Goal: Task Accomplishment & Management: Complete application form

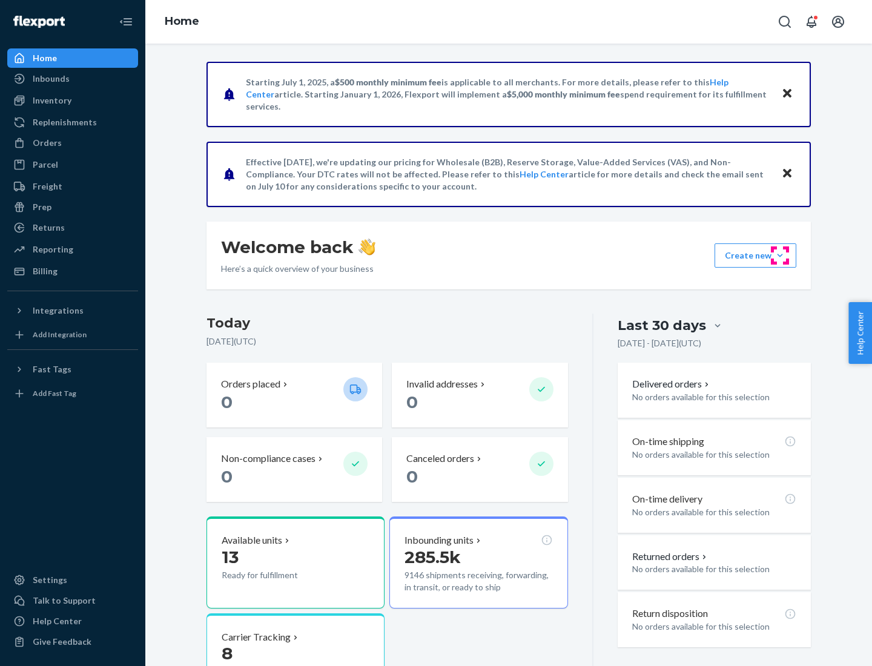
click at [780, 255] on button "Create new Create new inbound Create new order Create new product" at bounding box center [755, 255] width 82 height 24
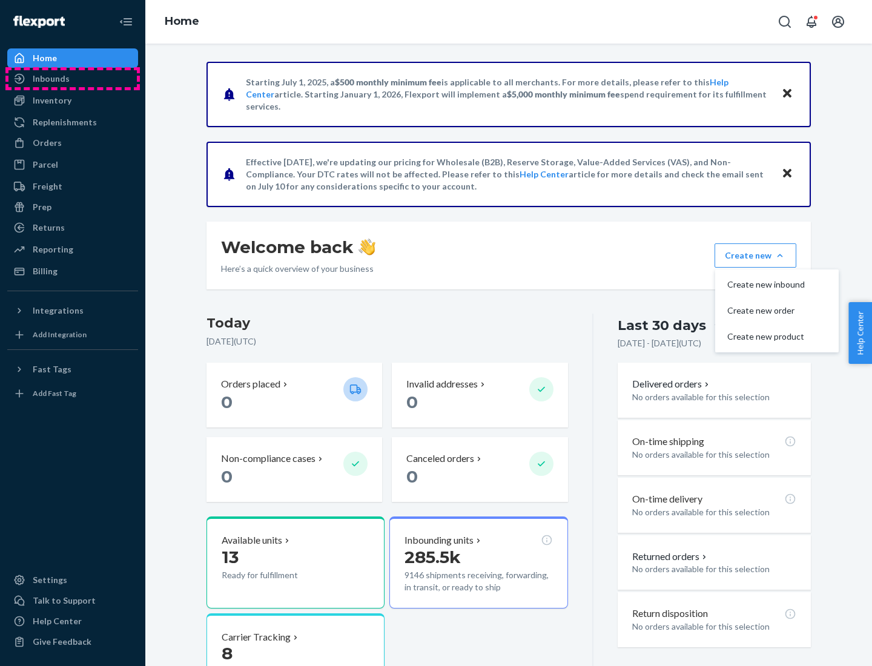
click at [73, 79] on div "Inbounds" at bounding box center [72, 78] width 128 height 17
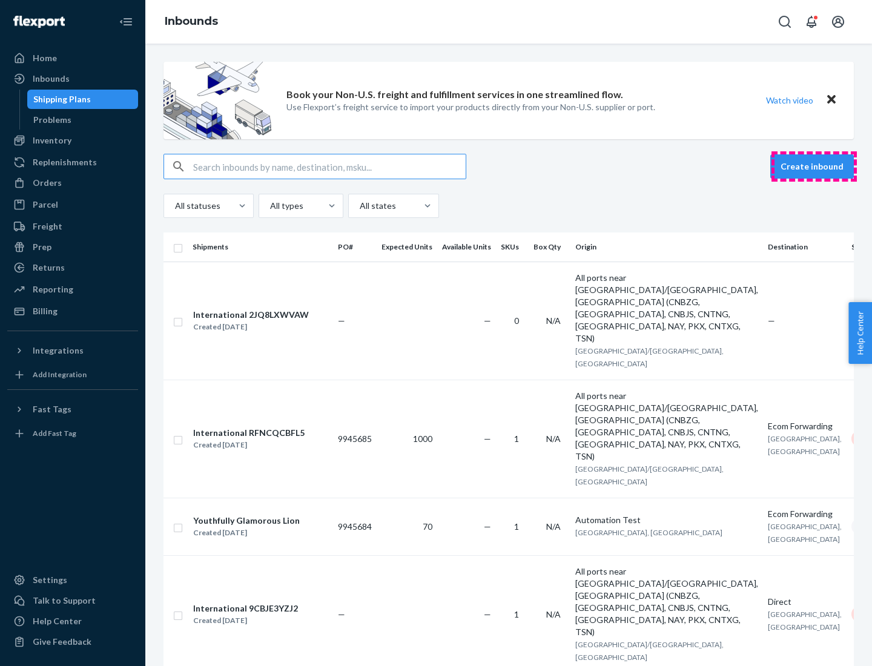
click at [814, 166] on button "Create inbound" at bounding box center [812, 166] width 84 height 24
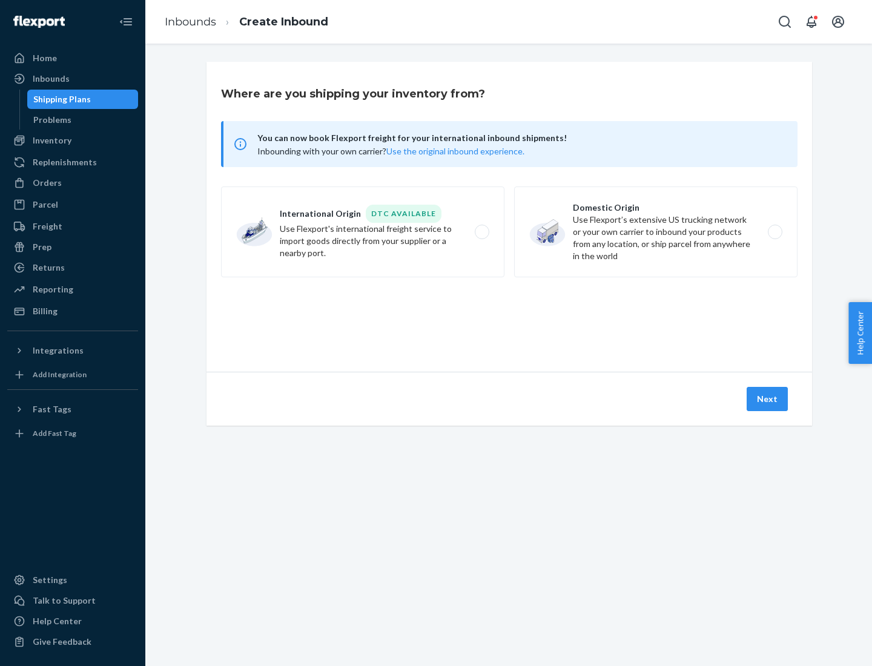
click at [656, 232] on label "Domestic Origin Use Flexport’s extensive US trucking network or your own carrie…" at bounding box center [655, 231] width 283 height 91
click at [774, 232] on input "Domestic Origin Use Flexport’s extensive US trucking network or your own carrie…" at bounding box center [778, 232] width 8 height 8
radio input "true"
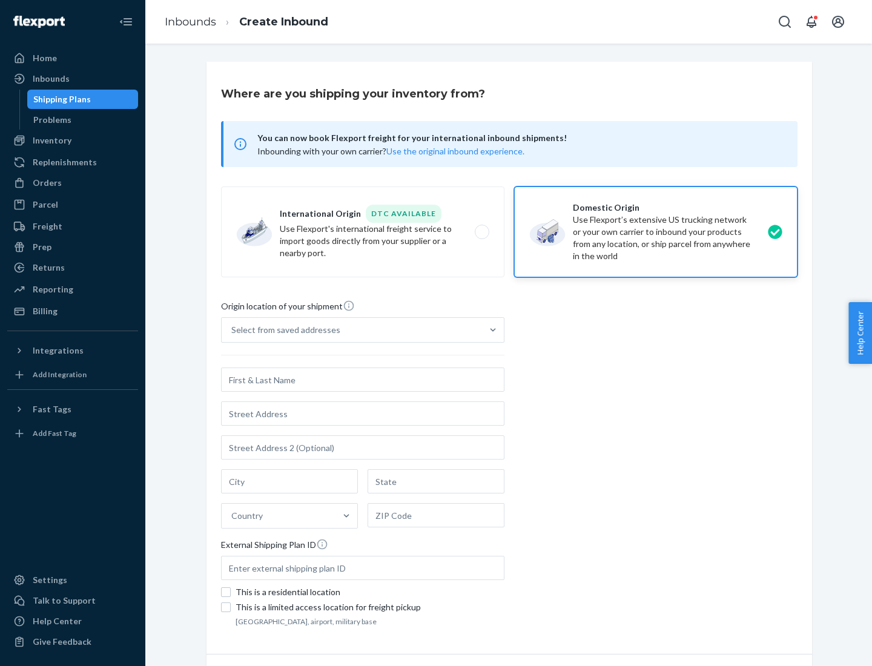
click at [283, 330] on div "Select from saved addresses" at bounding box center [285, 330] width 109 height 12
click at [232, 330] on input "Select from saved addresses" at bounding box center [231, 330] width 1 height 12
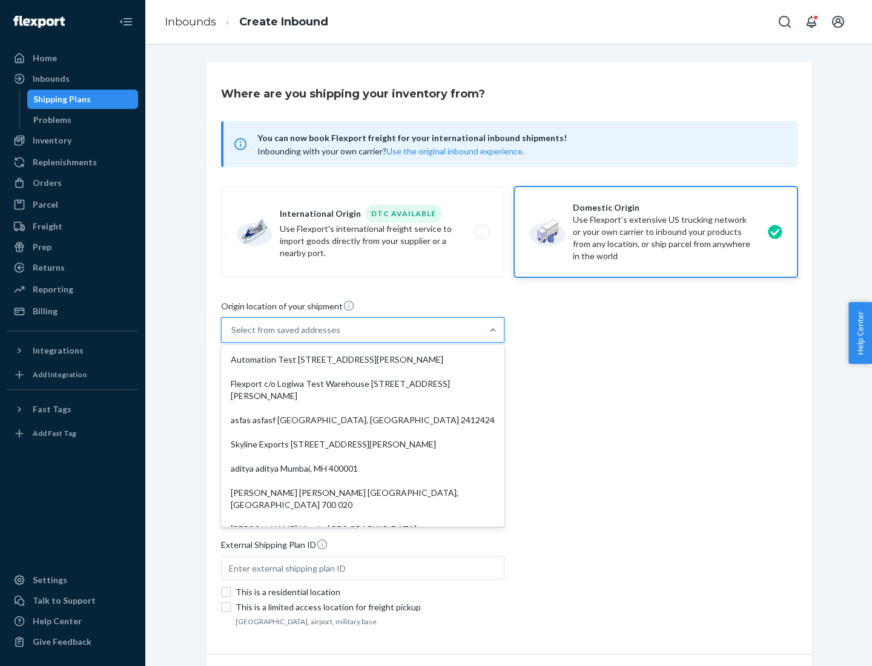
scroll to position [5, 0]
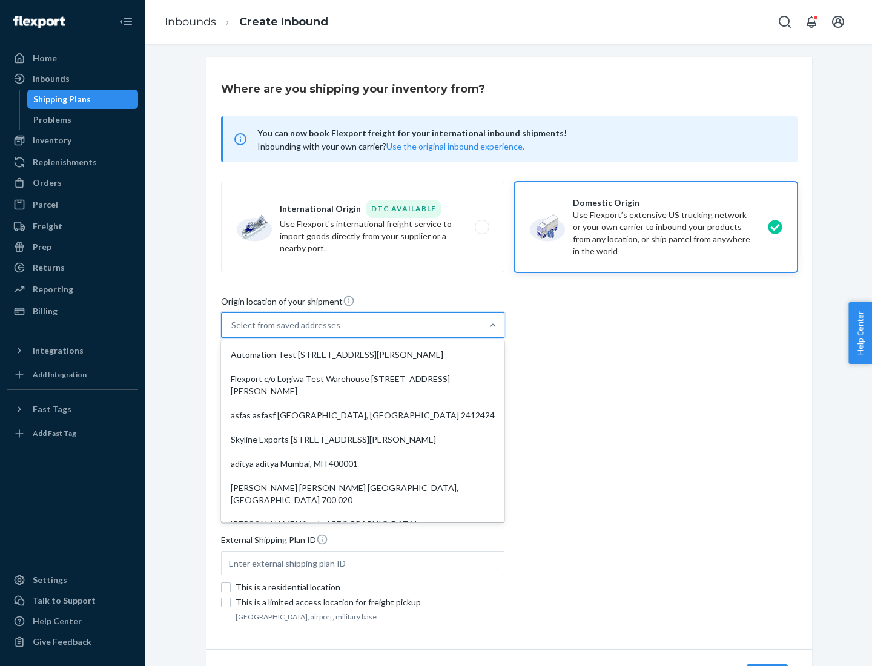
click at [363, 355] on div "Automation Test [STREET_ADDRESS][PERSON_NAME]" at bounding box center [362, 355] width 278 height 24
click at [232, 331] on input "option Automation Test [STREET_ADDRESS][PERSON_NAME]. 9 results available. Use …" at bounding box center [231, 325] width 1 height 12
type input "Automation Test"
type input "9th Floor"
type input "[GEOGRAPHIC_DATA]"
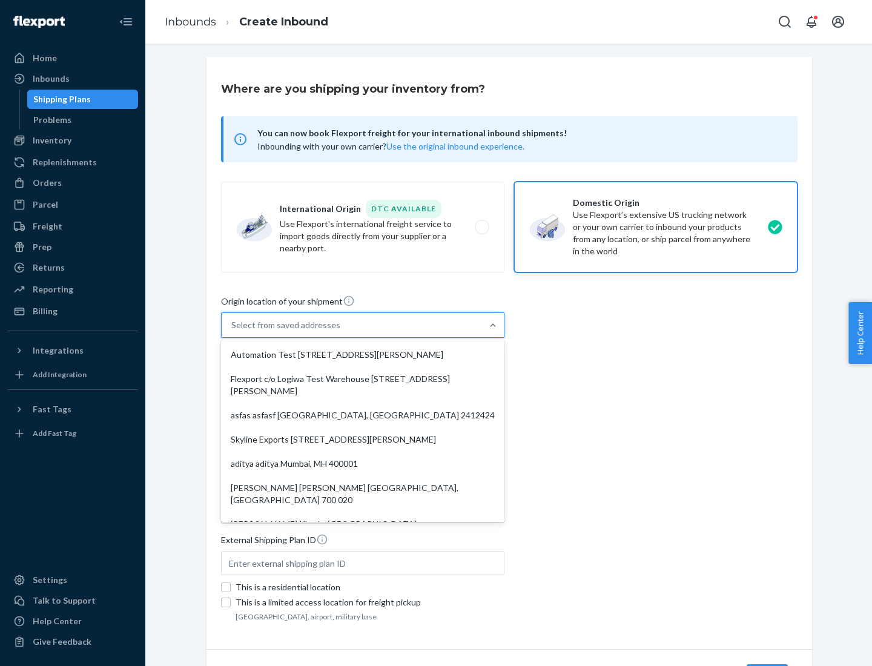
type input "CA"
type input "94104"
type input "[STREET_ADDRESS][PERSON_NAME]"
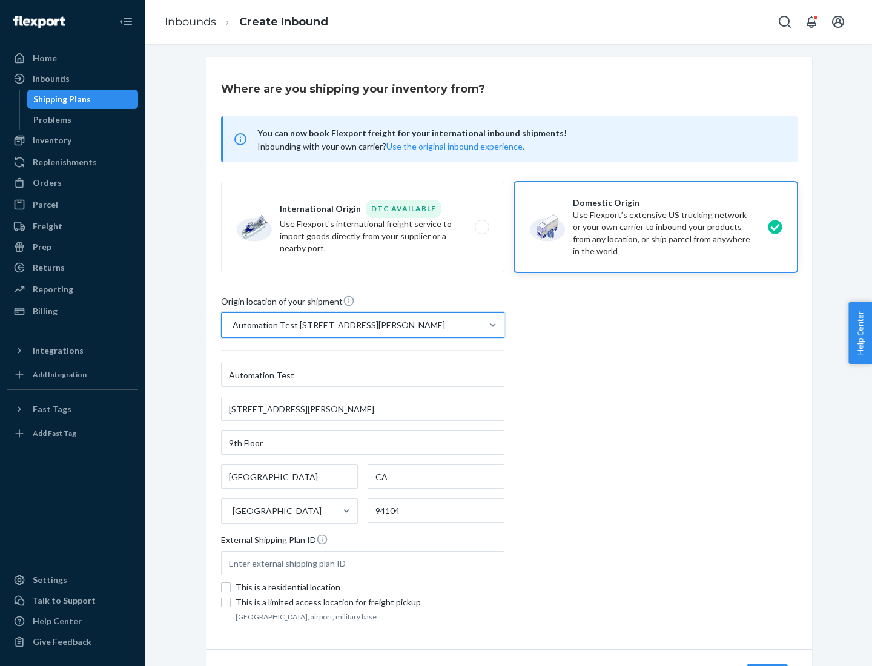
scroll to position [71, 0]
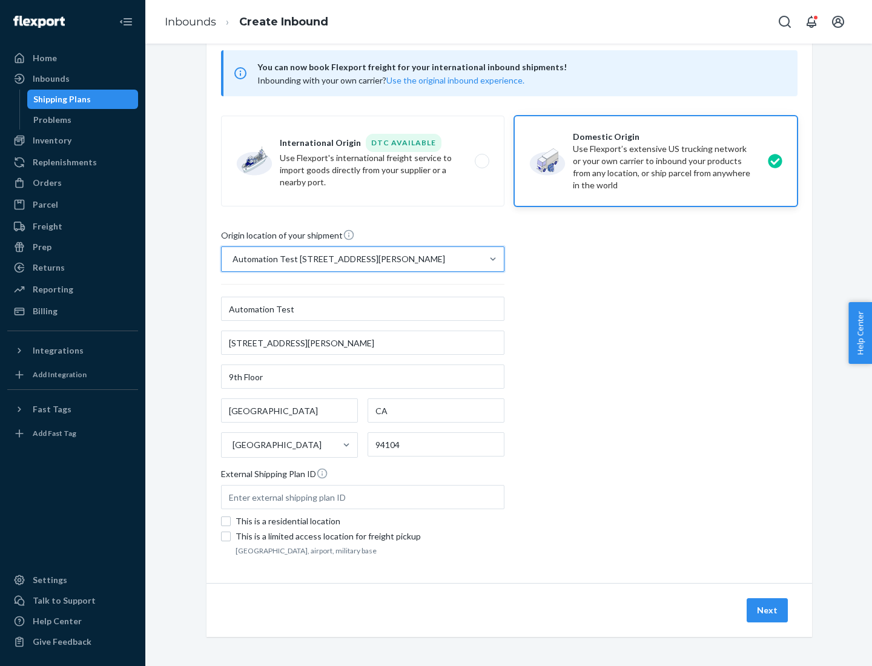
click at [768, 610] on button "Next" at bounding box center [766, 610] width 41 height 24
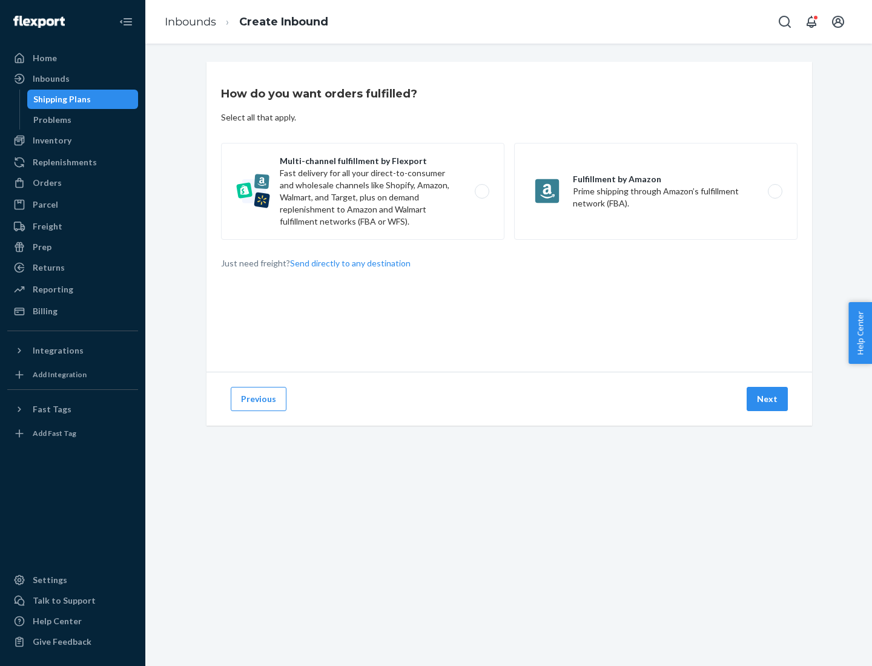
click at [363, 191] on label "Multi-channel fulfillment by Flexport Fast delivery for all your direct-to-cons…" at bounding box center [362, 191] width 283 height 97
click at [481, 191] on input "Multi-channel fulfillment by Flexport Fast delivery for all your direct-to-cons…" at bounding box center [485, 192] width 8 height 8
radio input "true"
click at [768, 399] on button "Next" at bounding box center [766, 399] width 41 height 24
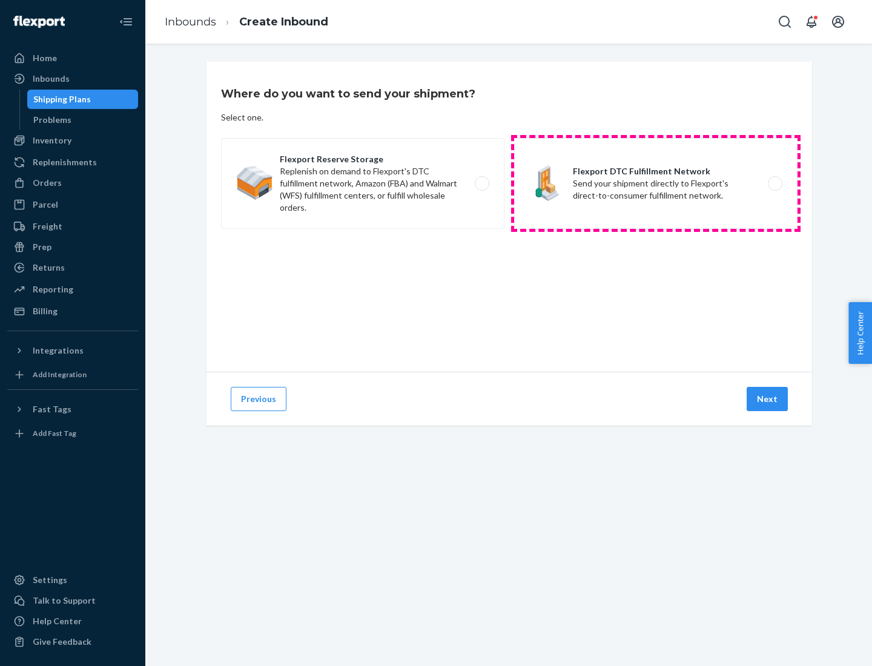
click at [656, 183] on label "Flexport DTC Fulfillment Network Send your shipment directly to Flexport's dire…" at bounding box center [655, 183] width 283 height 91
click at [774, 183] on input "Flexport DTC Fulfillment Network Send your shipment directly to Flexport's dire…" at bounding box center [778, 184] width 8 height 8
radio input "true"
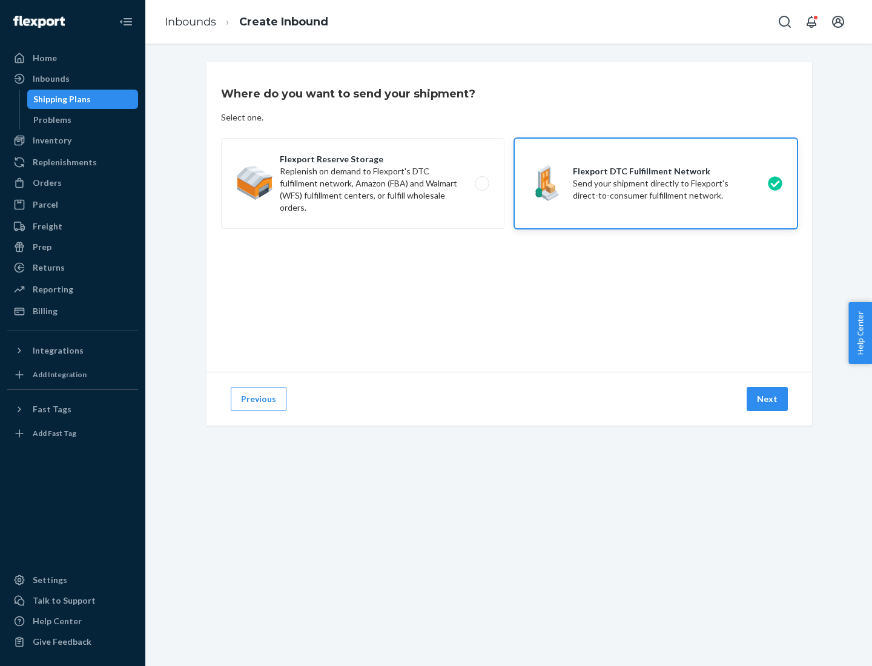
click at [768, 399] on button "Next" at bounding box center [766, 399] width 41 height 24
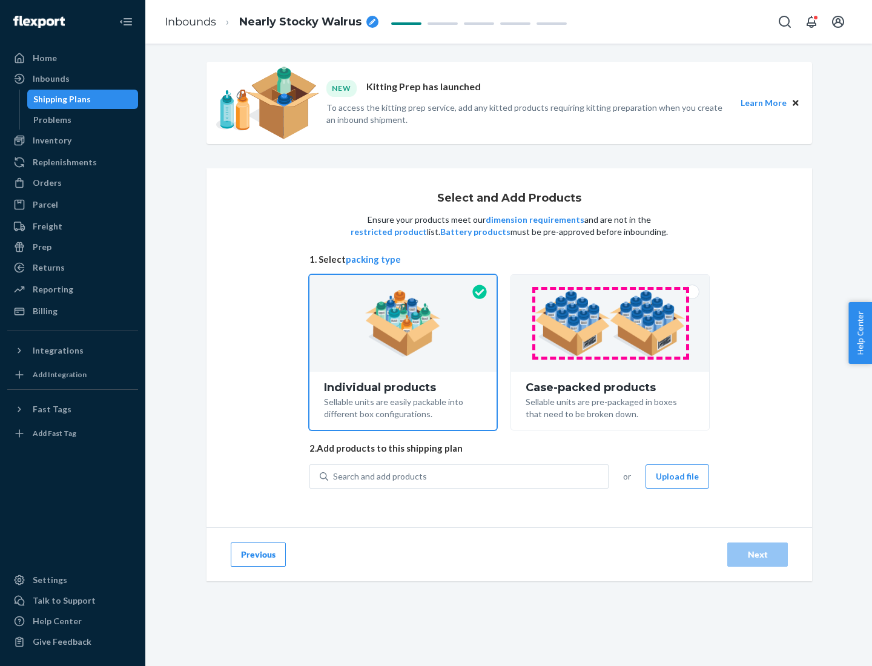
click at [610, 323] on img at bounding box center [609, 323] width 151 height 67
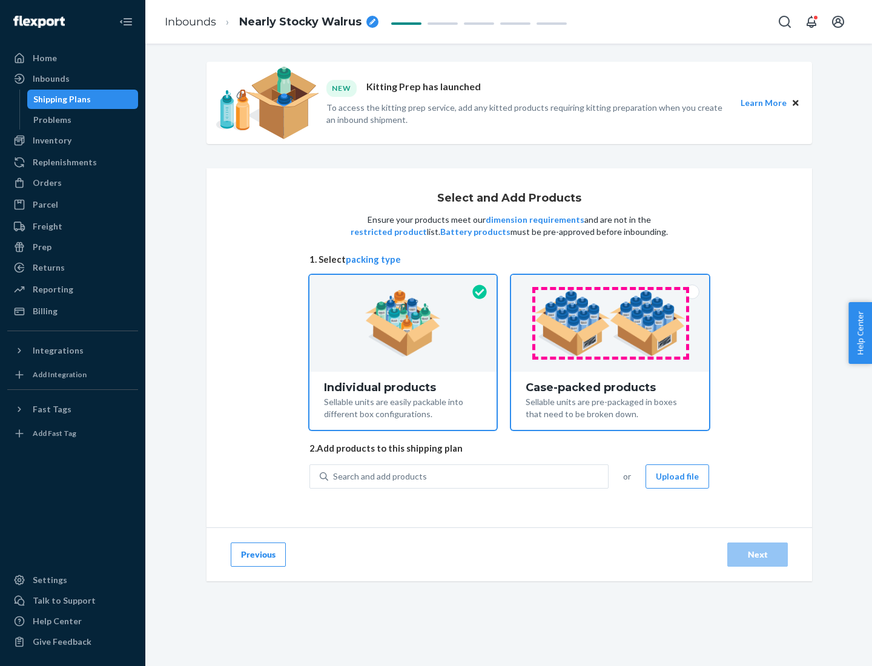
click at [610, 283] on input "Case-packed products Sellable units are pre-packaged in boxes that need to be b…" at bounding box center [610, 279] width 8 height 8
radio input "true"
radio input "false"
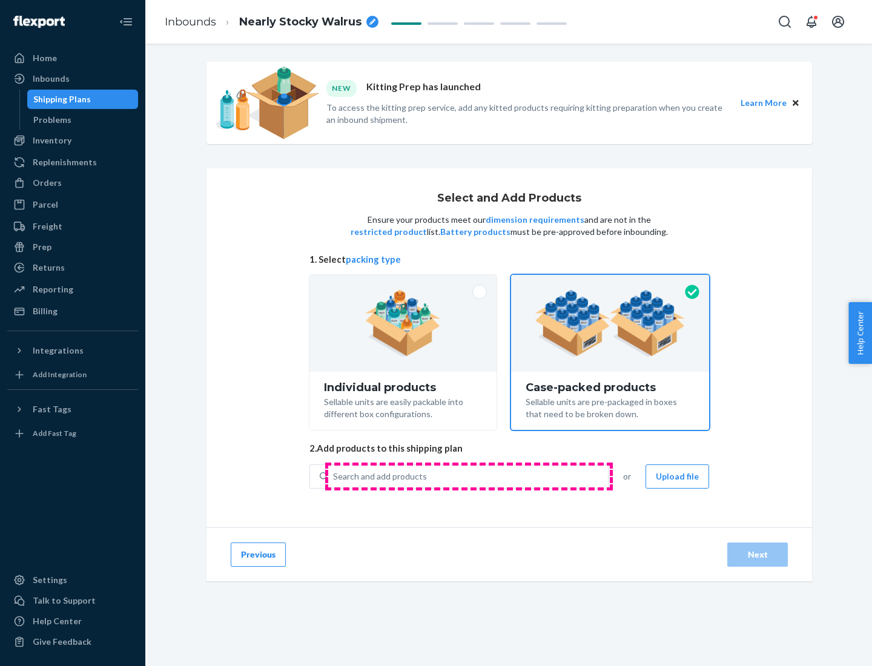
click at [469, 476] on div "Search and add products" at bounding box center [468, 476] width 280 height 22
click at [334, 476] on input "Search and add products" at bounding box center [333, 476] width 1 height 12
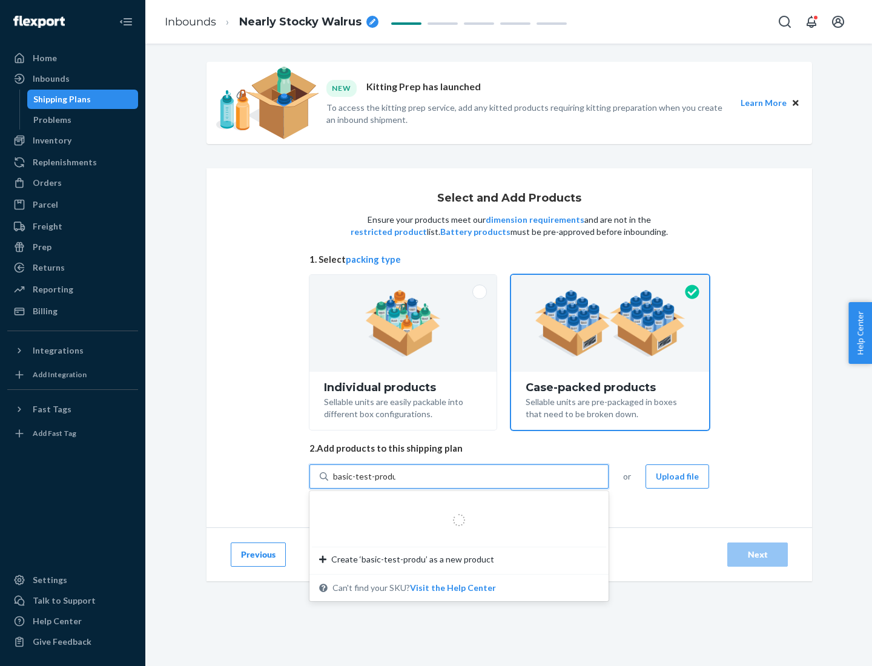
type input "basic-test-product-1"
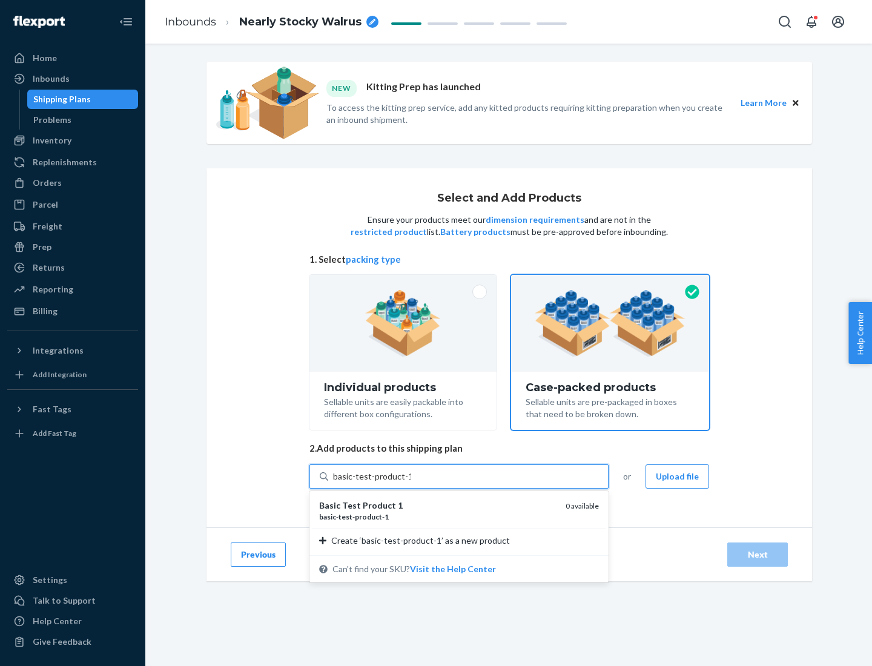
click at [438, 516] on div "basic - test - product - 1" at bounding box center [437, 516] width 237 height 10
click at [410, 482] on input "basic-test-product-1" at bounding box center [371, 476] width 77 height 12
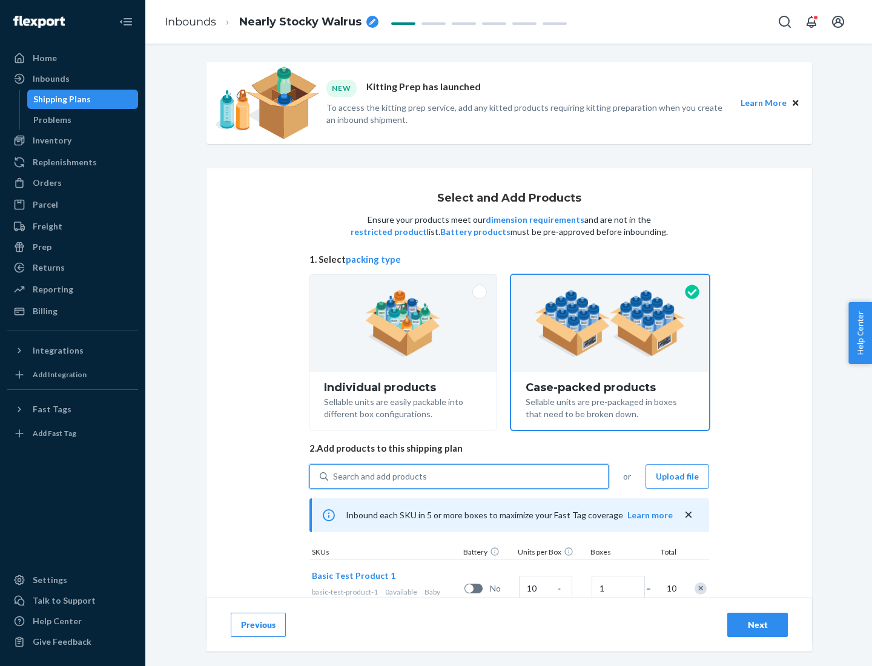
scroll to position [44, 0]
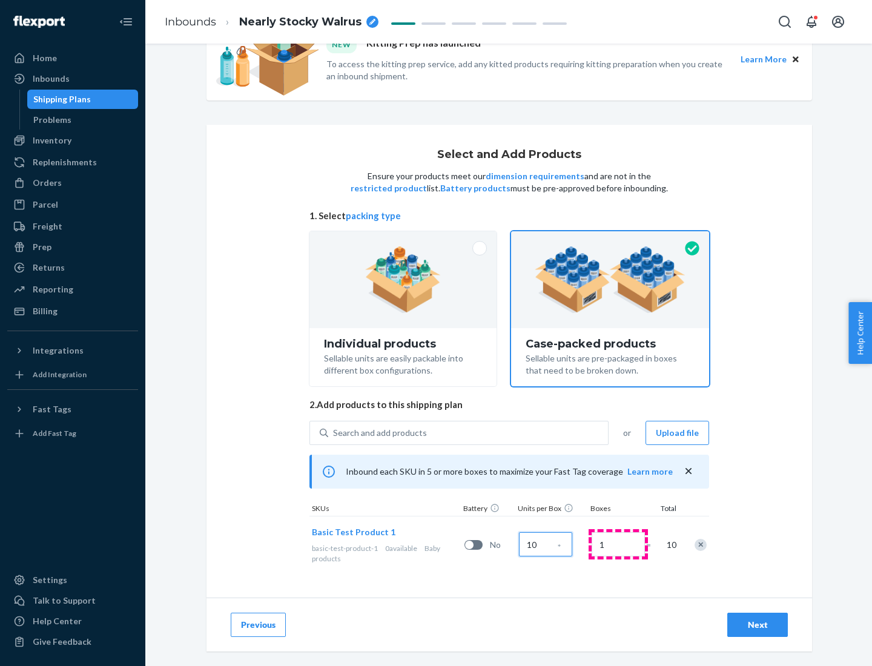
type input "10"
type input "7"
click at [757, 625] on div "Next" at bounding box center [757, 625] width 40 height 12
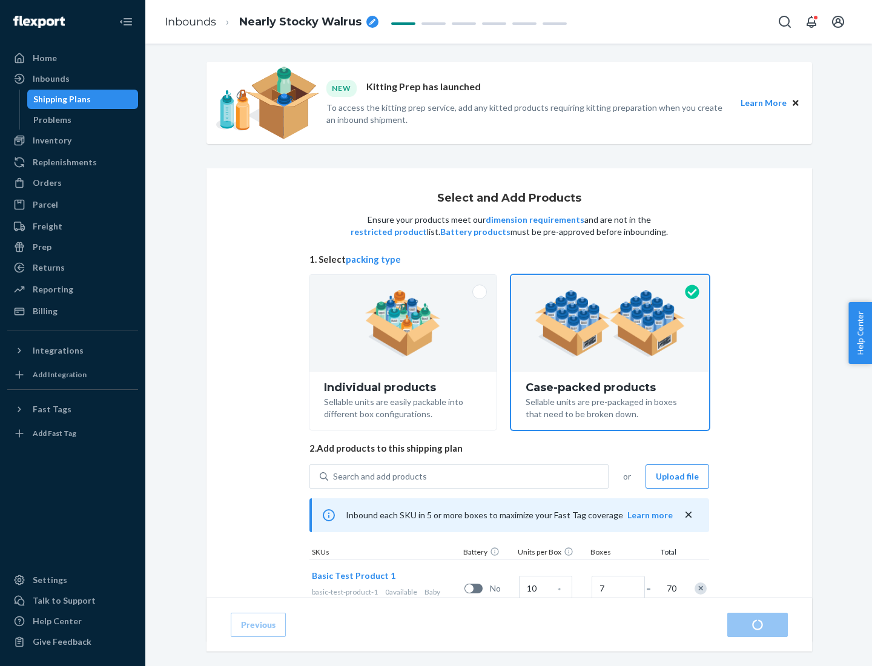
radio input "true"
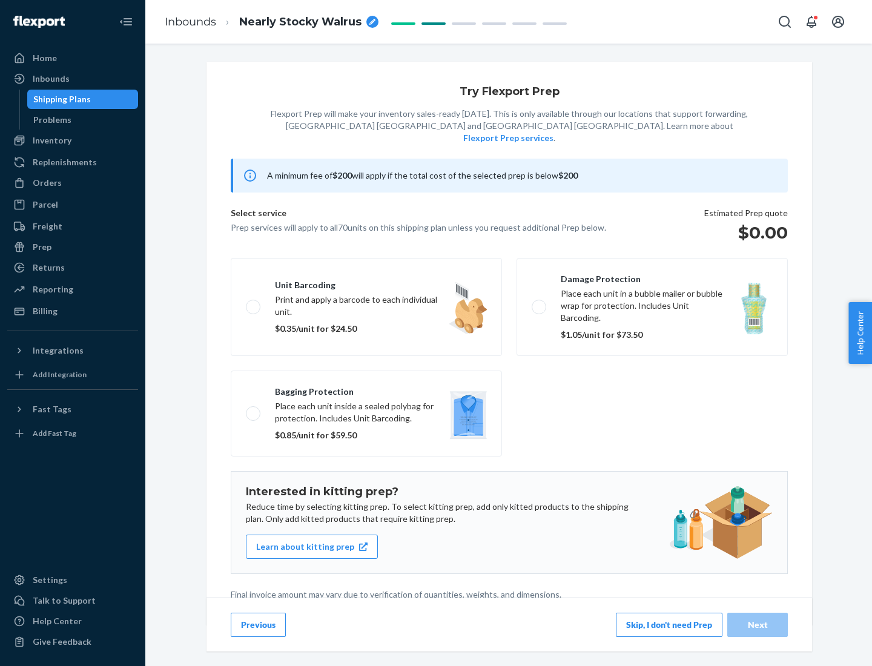
scroll to position [3, 0]
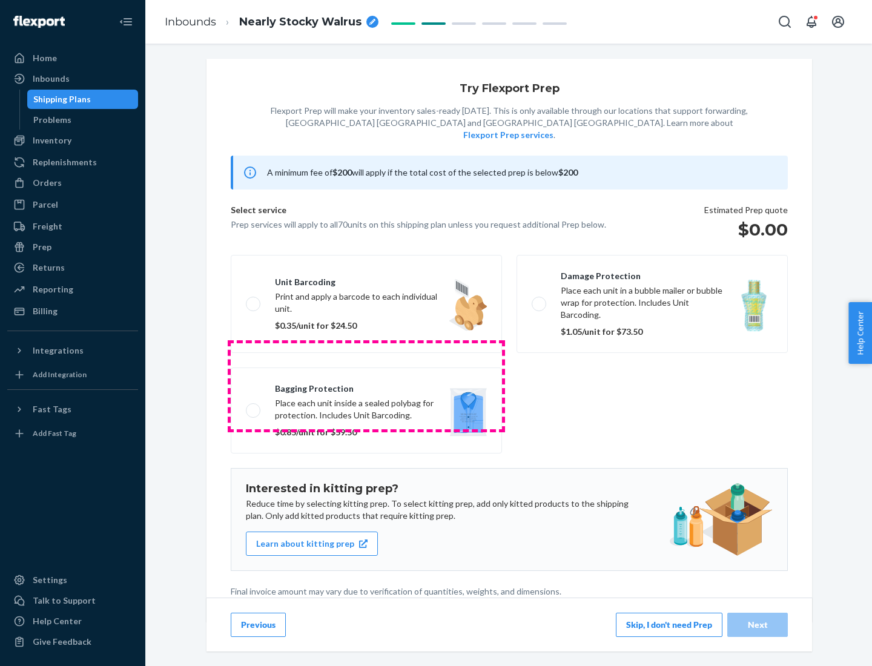
click at [366, 386] on label "Bagging protection Place each unit inside a sealed polybag for protection. Incl…" at bounding box center [366, 410] width 271 height 86
click at [254, 406] on input "Bagging protection Place each unit inside a sealed polybag for protection. Incl…" at bounding box center [250, 410] width 8 height 8
checkbox input "true"
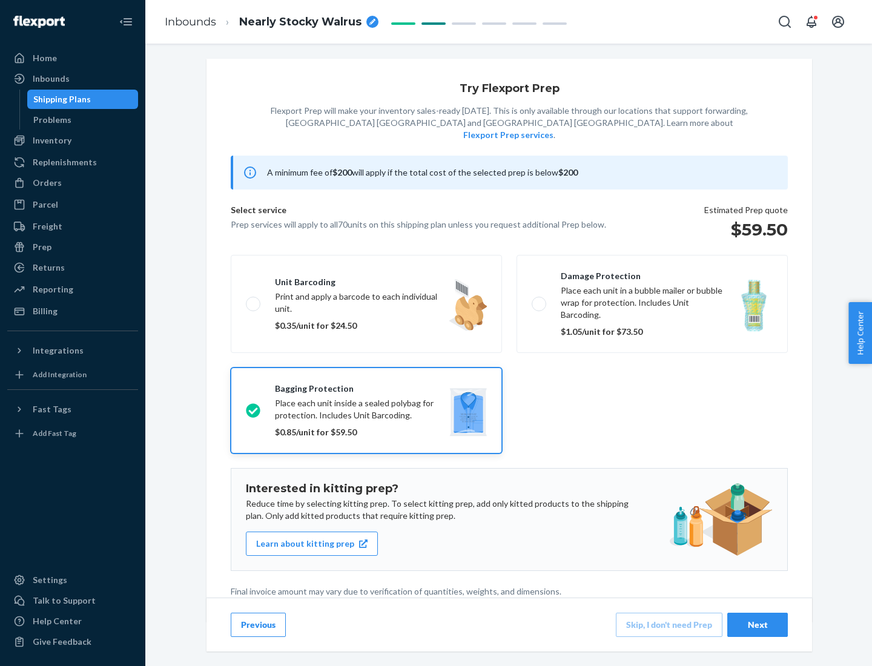
click at [757, 624] on div "Next" at bounding box center [757, 625] width 40 height 12
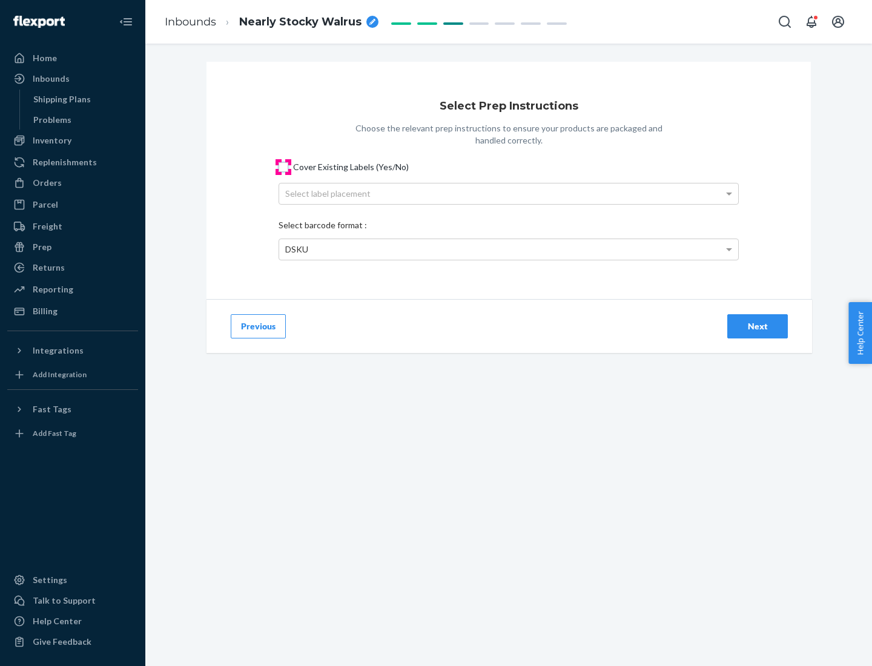
click at [283, 166] on input "Cover Existing Labels (Yes/No)" at bounding box center [283, 167] width 10 height 10
checkbox input "true"
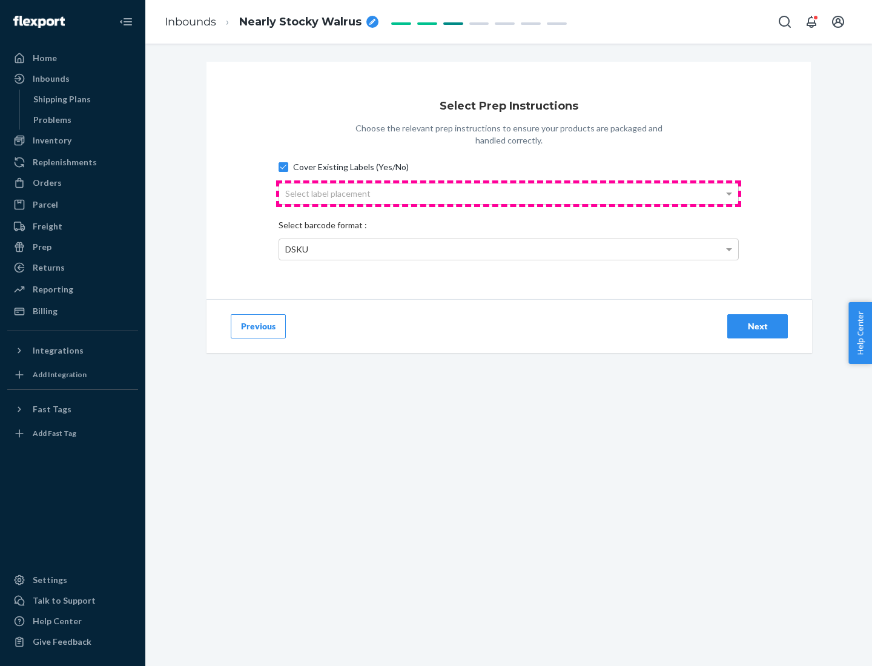
click at [508, 193] on div "Select label placement" at bounding box center [508, 193] width 459 height 21
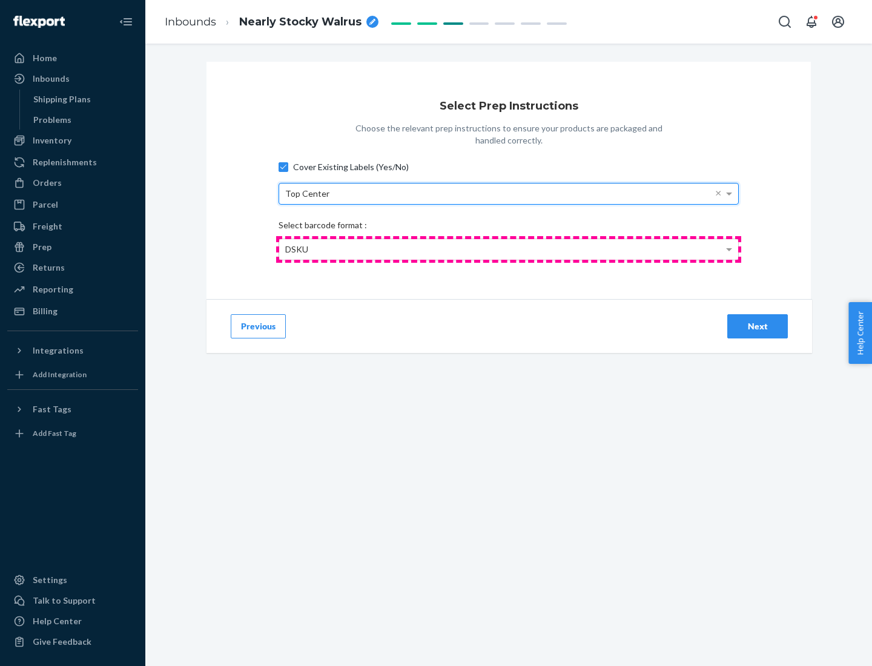
click at [508, 249] on div "DSKU" at bounding box center [508, 249] width 459 height 21
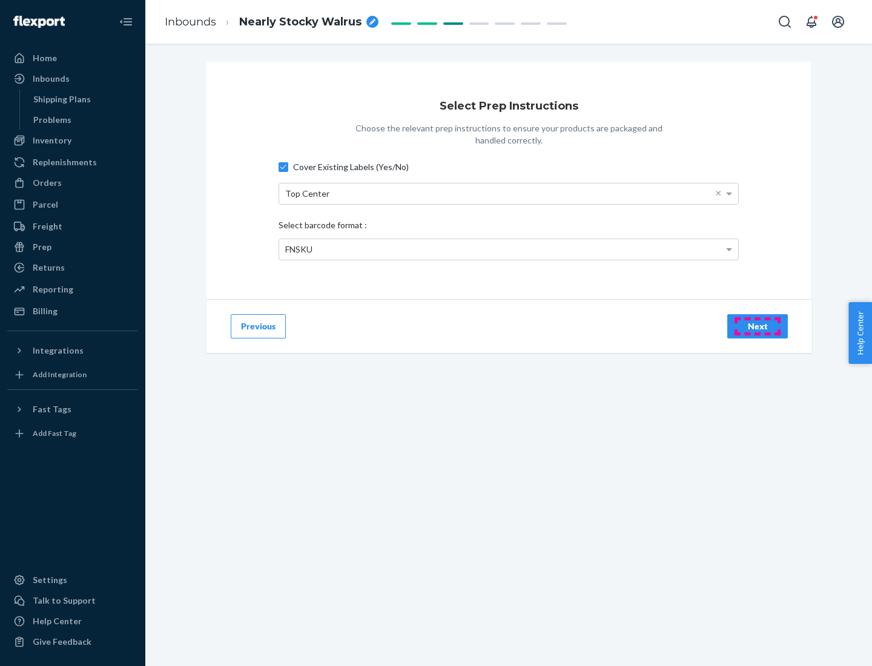
click at [757, 326] on div "Next" at bounding box center [757, 326] width 40 height 12
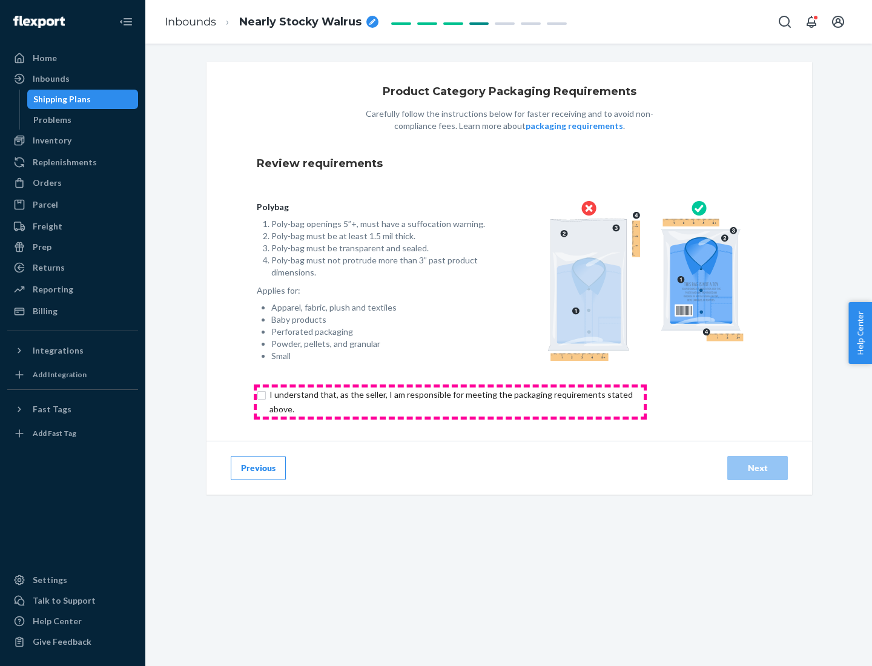
click at [450, 401] on input "checkbox" at bounding box center [458, 401] width 403 height 29
checkbox input "true"
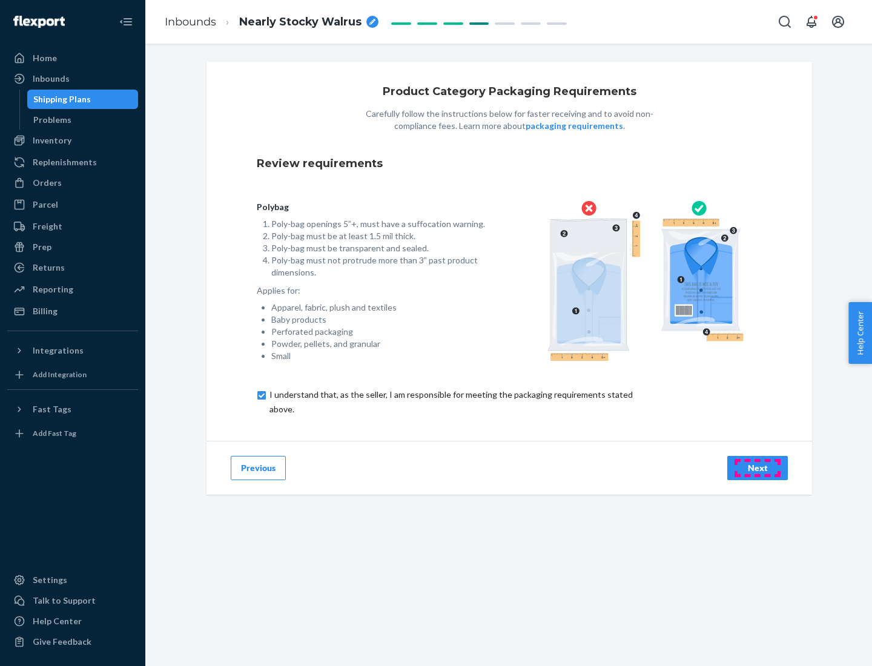
click at [757, 467] on div "Next" at bounding box center [757, 468] width 40 height 12
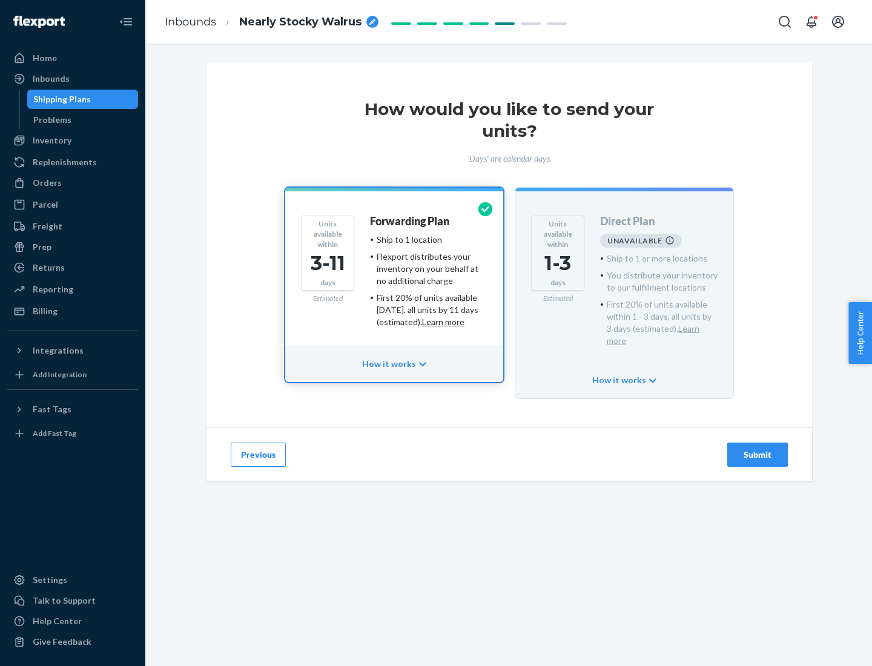
click at [410, 221] on h4 "Forwarding Plan" at bounding box center [409, 221] width 79 height 12
click at [757, 449] on div "Submit" at bounding box center [757, 455] width 40 height 12
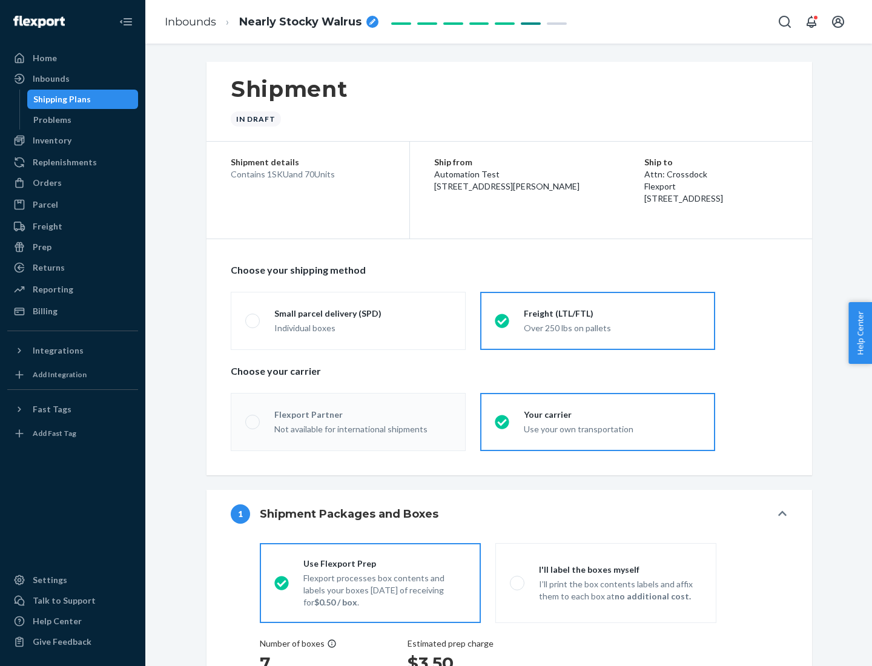
radio input "true"
radio input "false"
radio input "true"
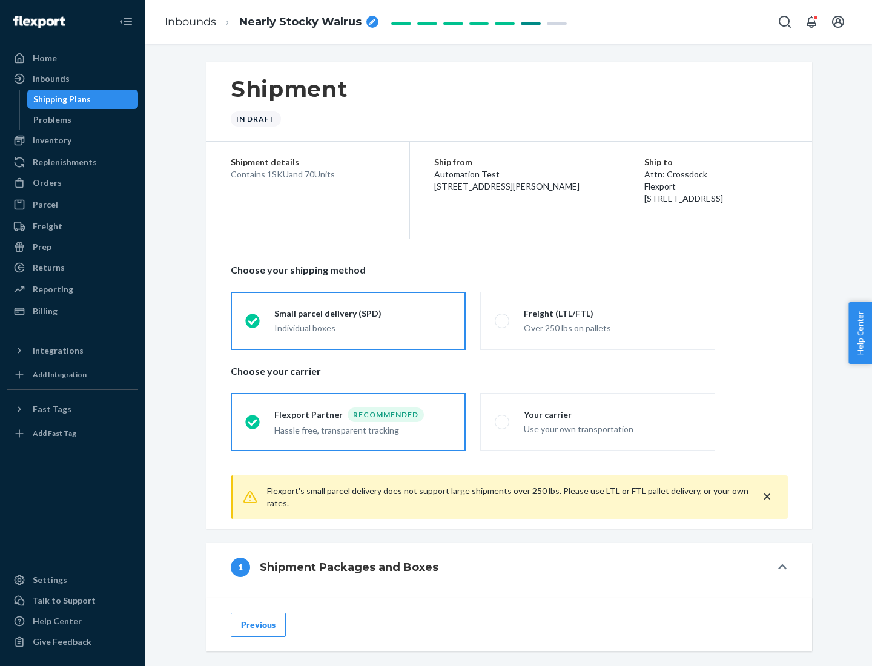
click at [363, 326] on div "Individual boxes" at bounding box center [362, 328] width 177 height 12
click at [253, 324] on input "Small parcel delivery (SPD) Individual boxes" at bounding box center [249, 321] width 8 height 8
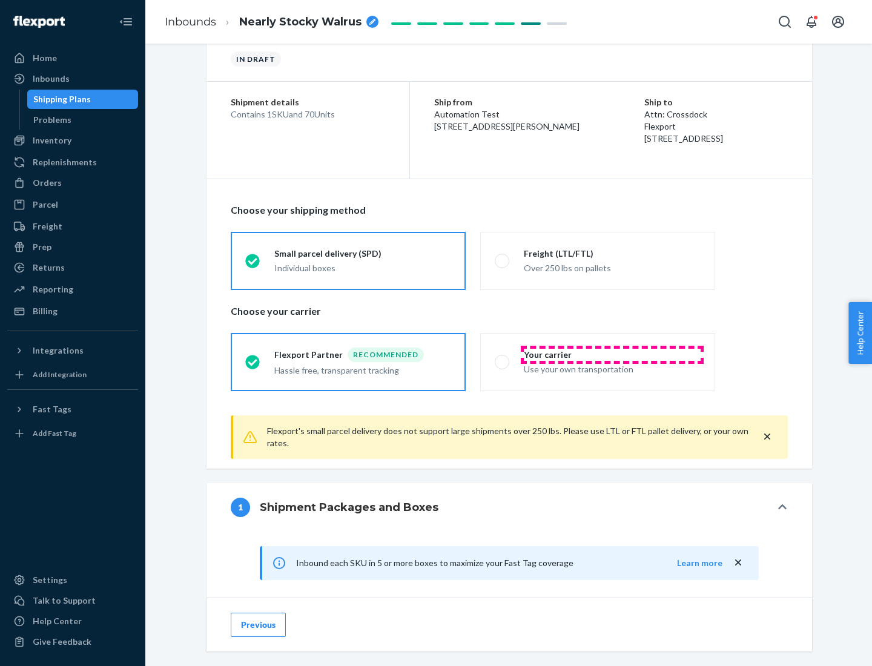
click at [612, 354] on div "Your carrier" at bounding box center [612, 355] width 177 height 12
click at [502, 358] on input "Your carrier Use your own transportation" at bounding box center [499, 362] width 8 height 8
radio input "true"
radio input "false"
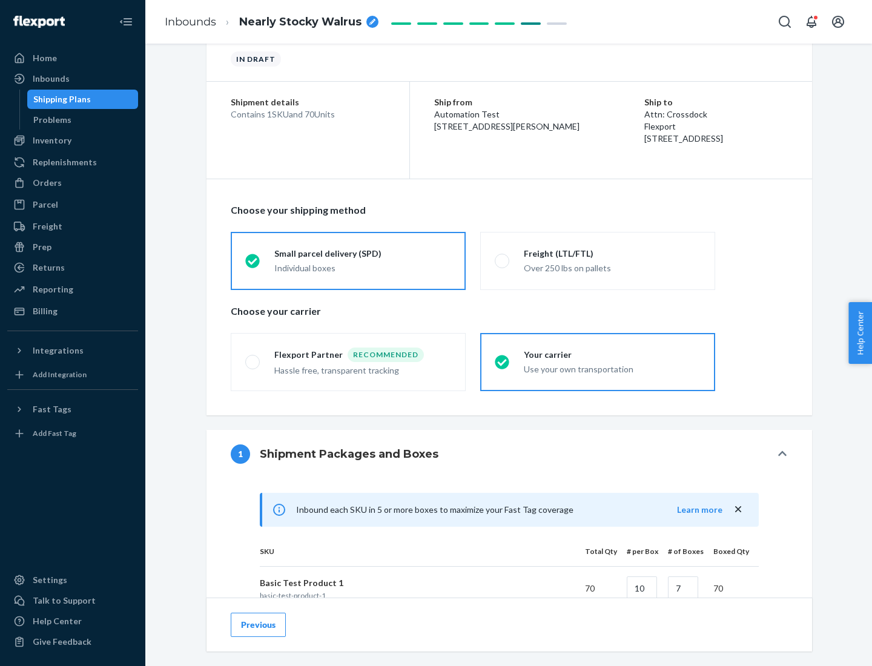
scroll to position [294, 0]
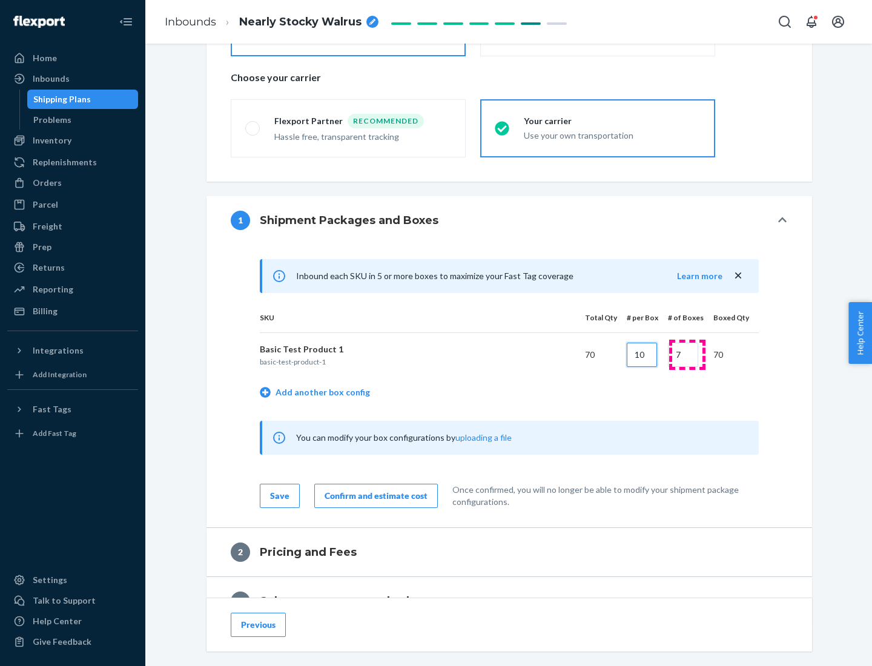
type input "10"
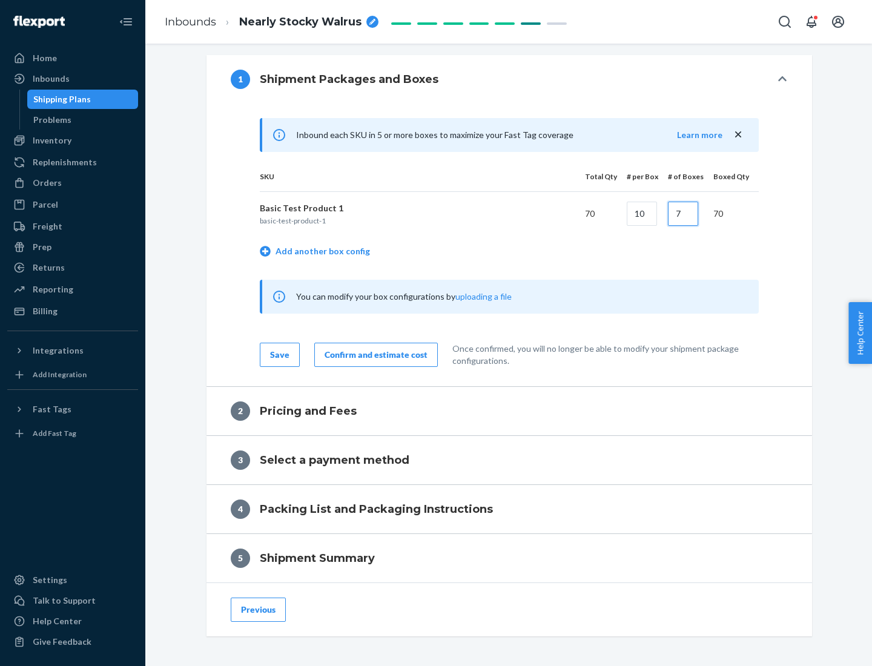
type input "7"
click at [373, 354] on div "Confirm and estimate cost" at bounding box center [375, 355] width 103 height 12
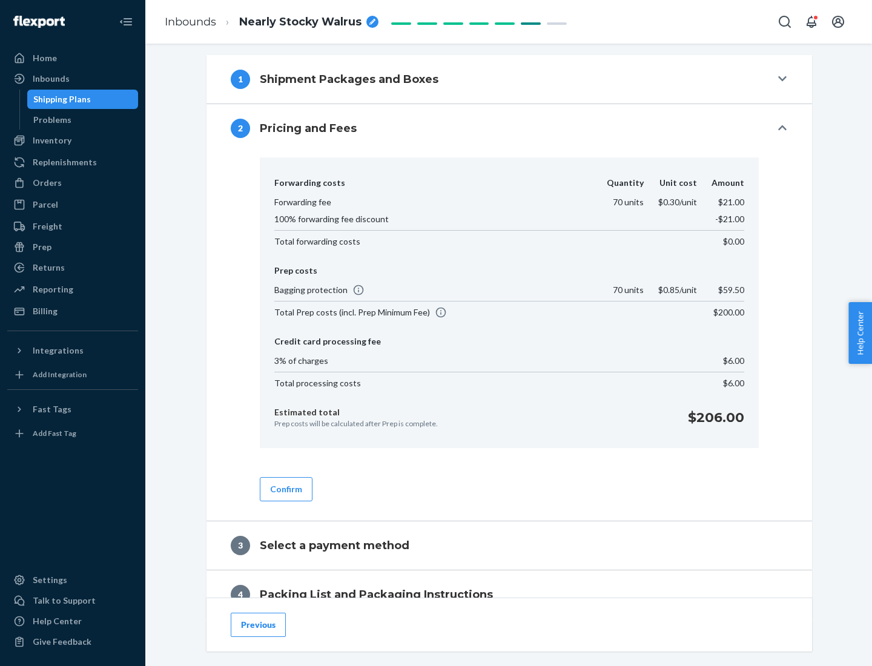
scroll to position [492, 0]
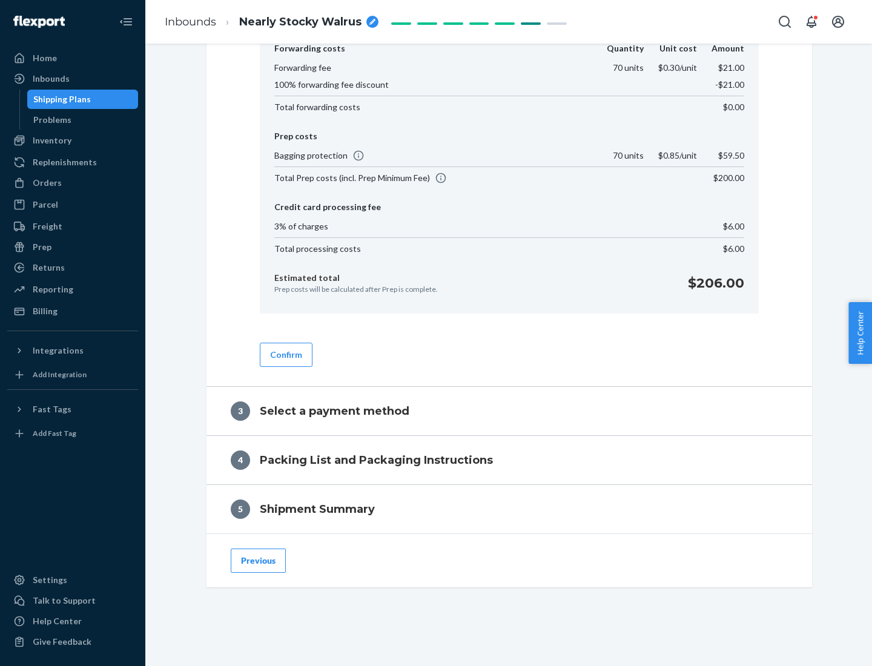
click at [285, 354] on button "Confirm" at bounding box center [286, 355] width 53 height 24
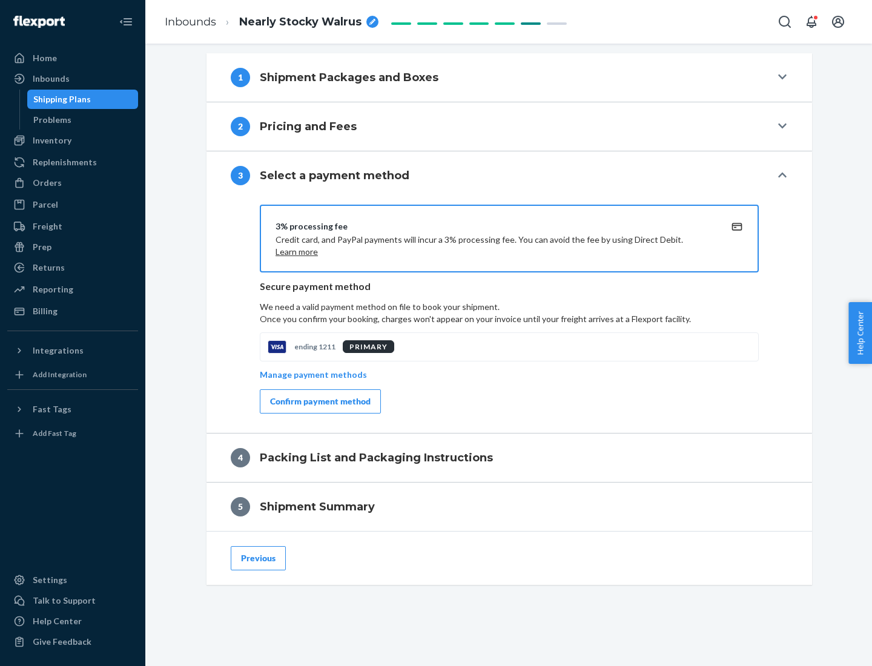
scroll to position [436, 0]
click at [319, 401] on div "Confirm payment method" at bounding box center [320, 401] width 100 height 12
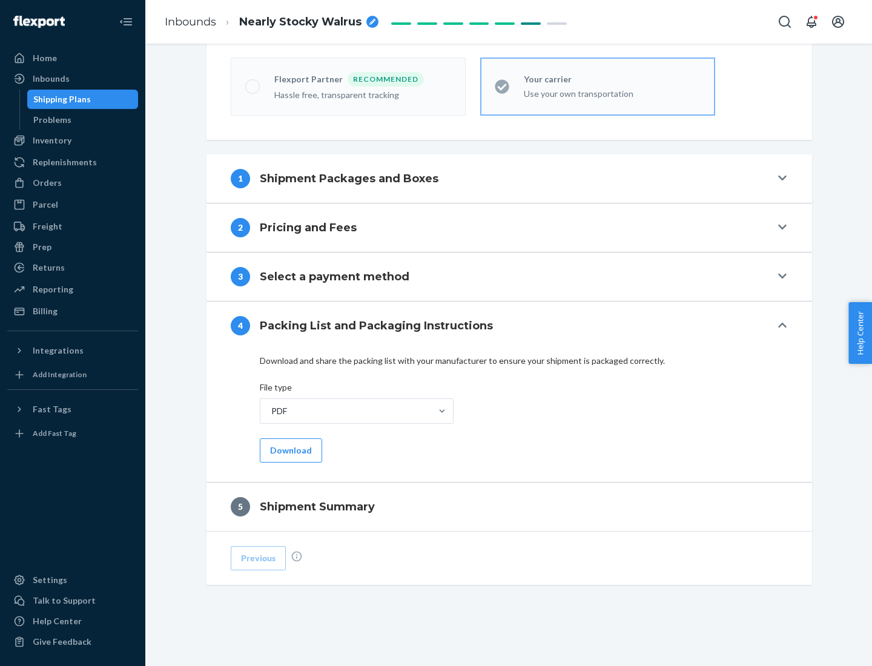
scroll to position [335, 0]
click at [289, 450] on button "Download" at bounding box center [291, 450] width 62 height 24
